Goal: Task Accomplishment & Management: Manage account settings

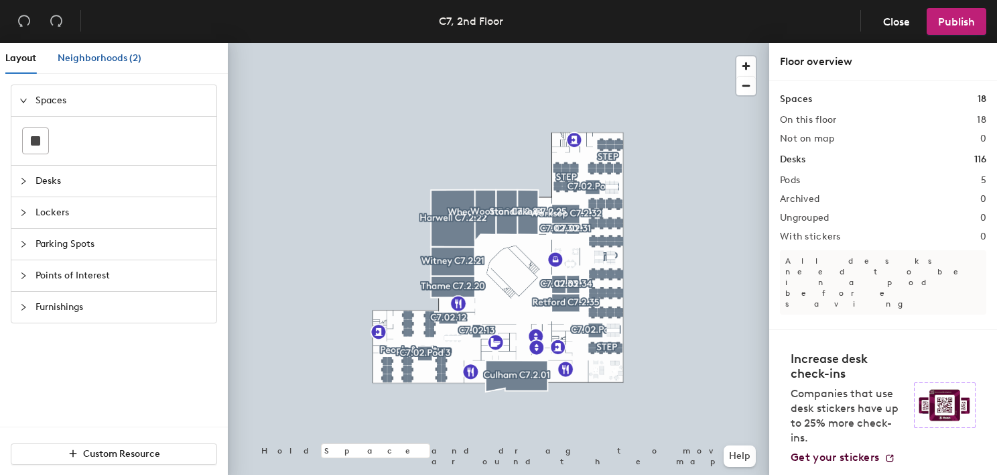
click at [73, 56] on span "Neighborhoods (2)" at bounding box center [100, 57] width 84 height 11
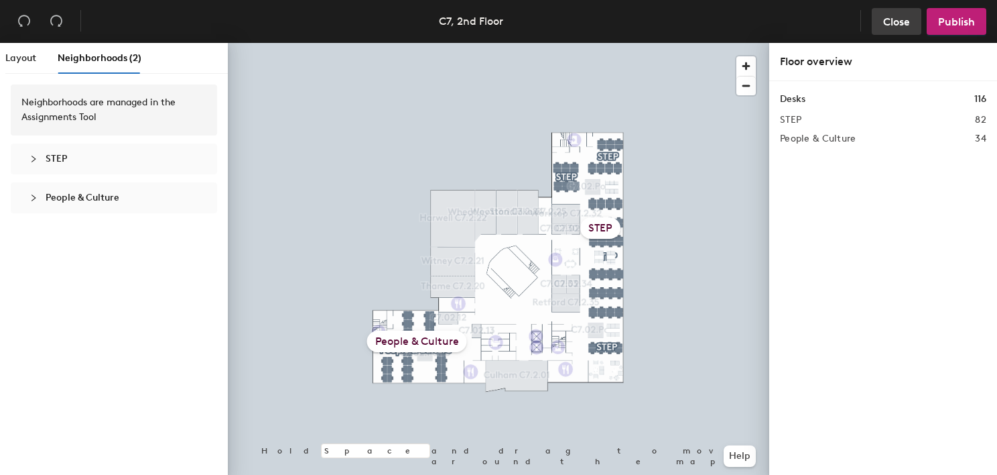
click at [894, 17] on span "Close" at bounding box center [896, 21] width 27 height 13
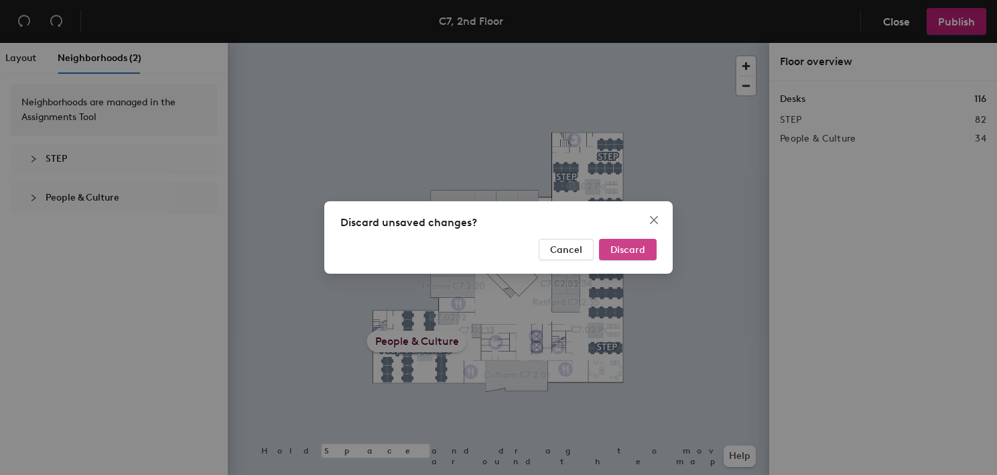
click at [625, 247] on span "Discard" at bounding box center [628, 249] width 35 height 11
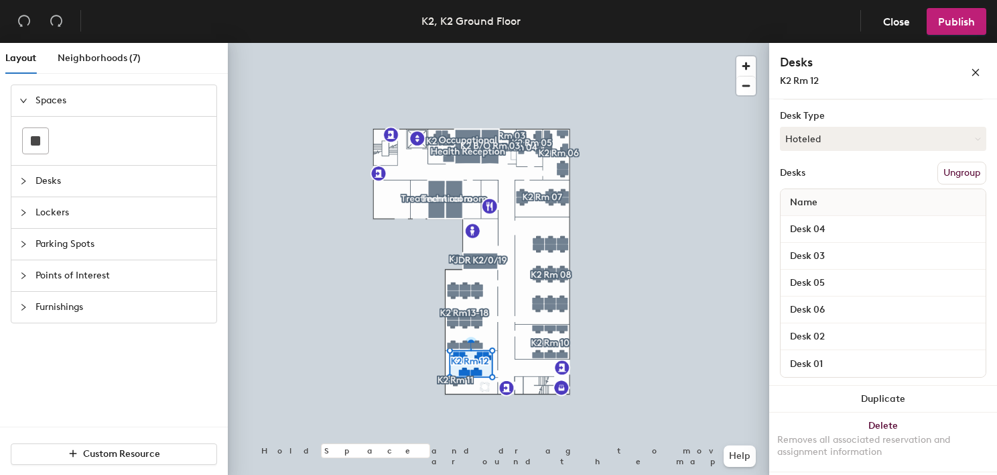
scroll to position [70, 0]
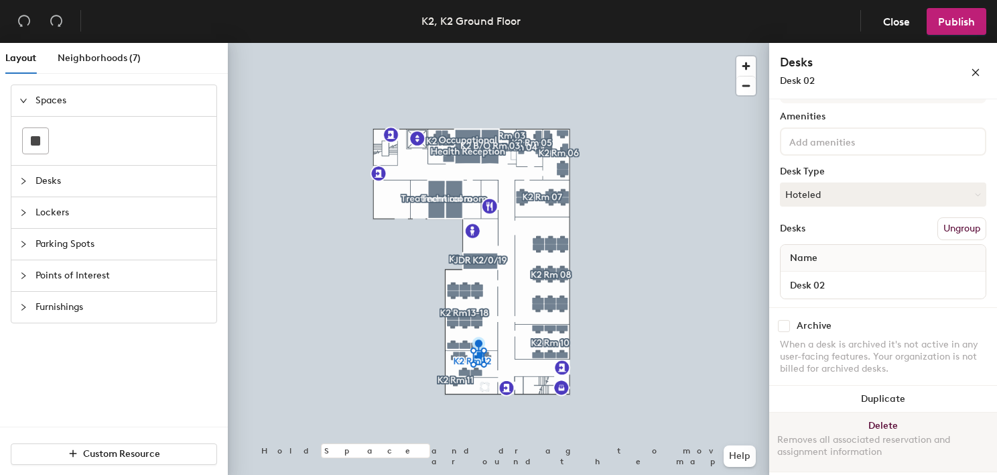
click at [877, 422] on button "Delete Removes all associated reservation and assignment information" at bounding box center [884, 441] width 228 height 59
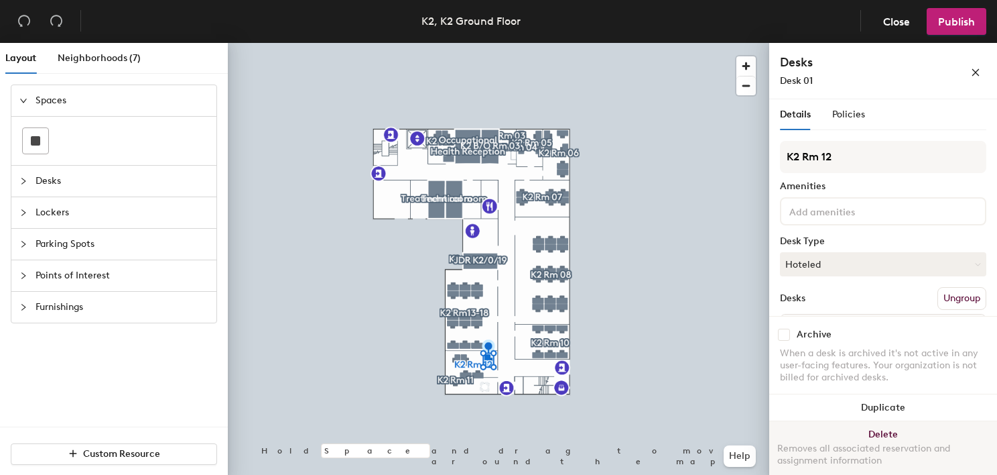
click at [869, 432] on button "Delete Removes all associated reservation and assignment information" at bounding box center [884, 450] width 228 height 59
click at [874, 428] on button "Delete Removes all associated reservation and assignment information" at bounding box center [884, 450] width 228 height 59
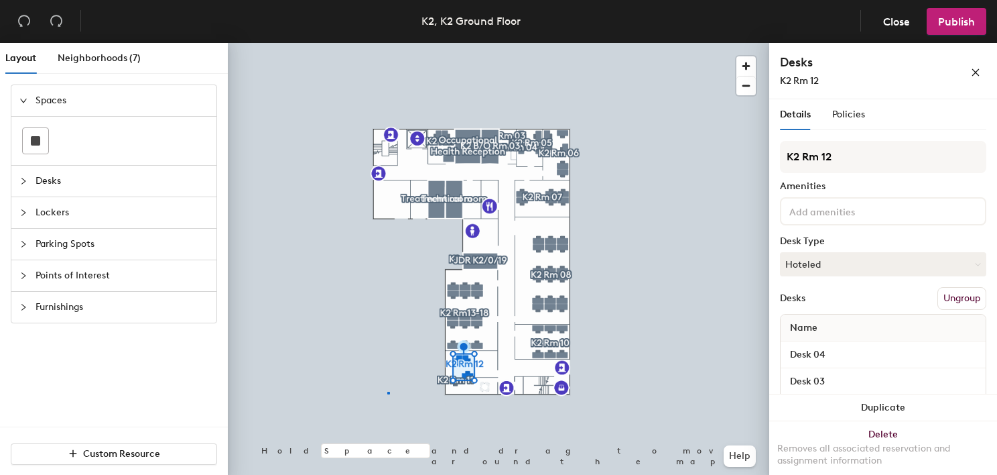
click at [389, 43] on div at bounding box center [499, 43] width 542 height 0
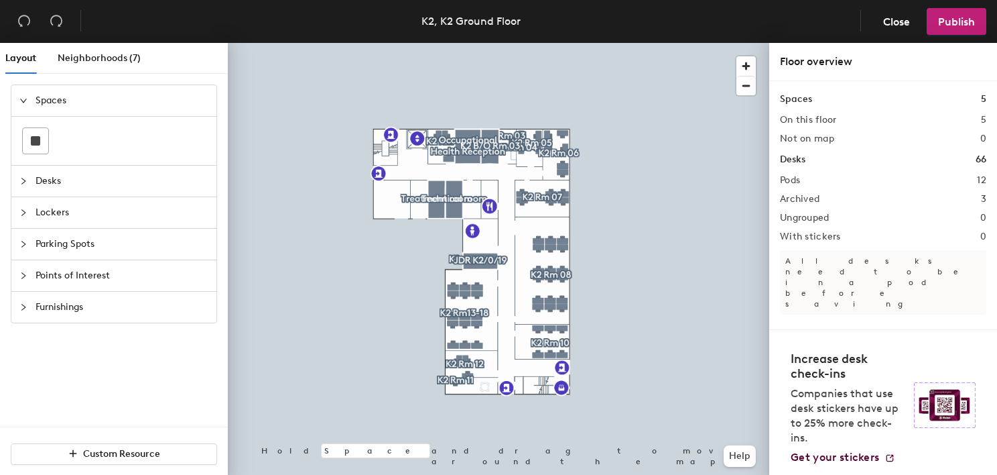
click at [469, 43] on div at bounding box center [499, 43] width 542 height 0
click at [454, 43] on div at bounding box center [499, 43] width 542 height 0
click at [371, 43] on div at bounding box center [499, 43] width 542 height 0
click at [454, 43] on div at bounding box center [499, 43] width 542 height 0
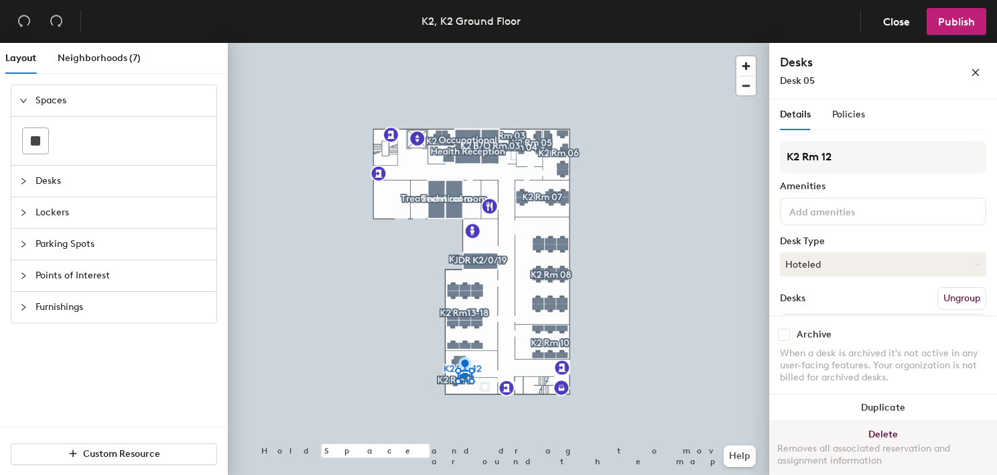
click at [873, 437] on button "Delete Removes all associated reservation and assignment information" at bounding box center [884, 450] width 228 height 59
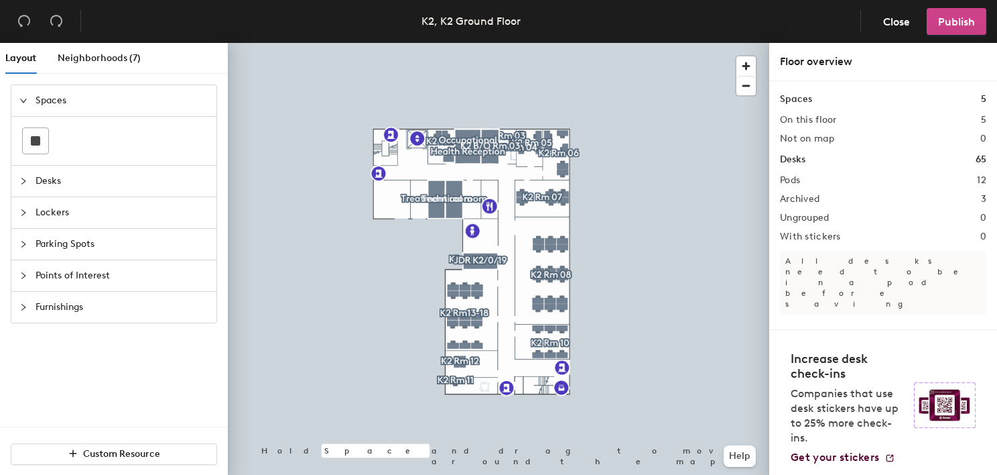
click at [963, 17] on span "Publish" at bounding box center [956, 21] width 37 height 13
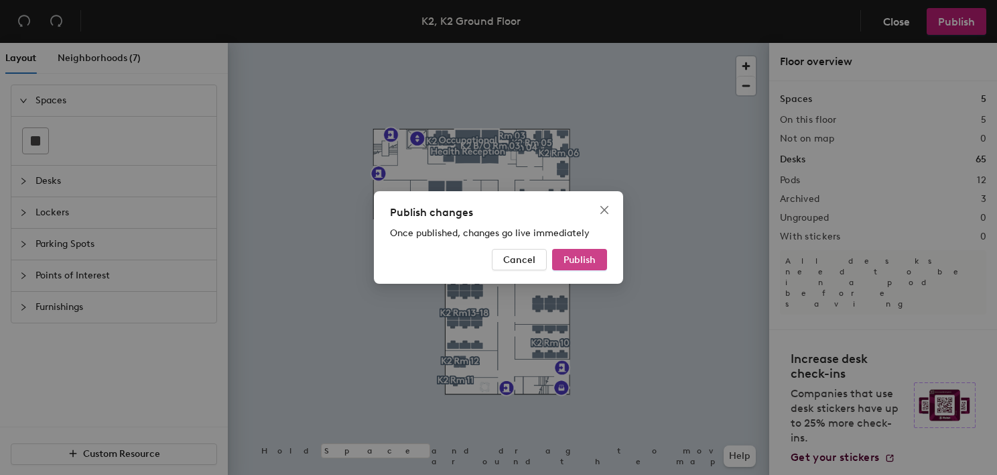
click at [591, 254] on span "Publish" at bounding box center [580, 259] width 32 height 11
